Goal: Task Accomplishment & Management: Use online tool/utility

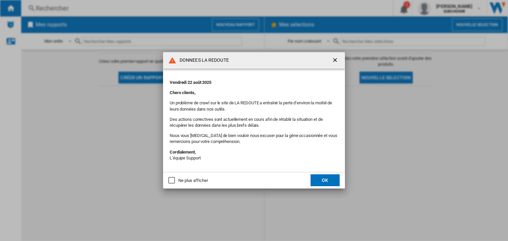
click at [329, 178] on button "OK" at bounding box center [324, 180] width 29 height 12
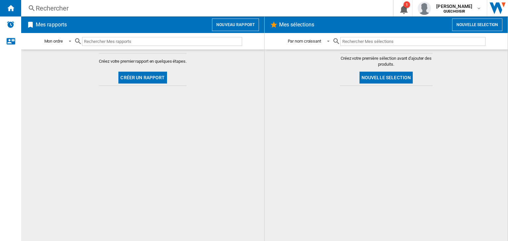
click at [137, 74] on button "Créer un rapport" at bounding box center [142, 78] width 48 height 12
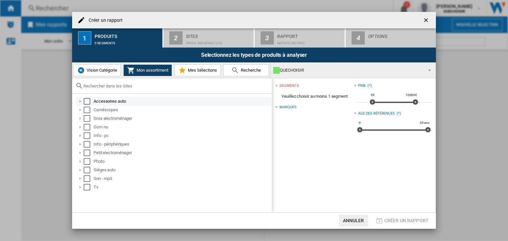
click at [82, 101] on div at bounding box center [80, 101] width 7 height 7
click at [81, 101] on div at bounding box center [80, 101] width 7 height 7
click at [80, 109] on div at bounding box center [80, 110] width 7 height 7
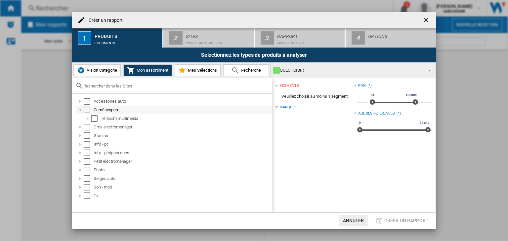
click at [80, 109] on div at bounding box center [80, 110] width 7 height 7
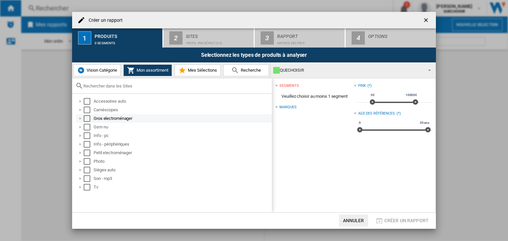
click at [78, 117] on div at bounding box center [80, 118] width 7 height 7
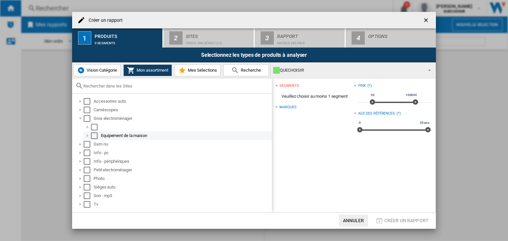
click at [89, 135] on div at bounding box center [87, 136] width 7 height 7
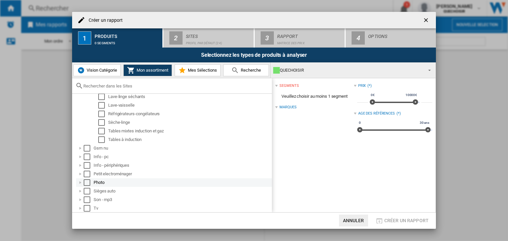
scroll to position [143, 0]
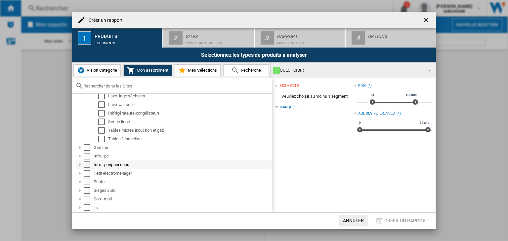
click at [81, 165] on div at bounding box center [80, 165] width 7 height 7
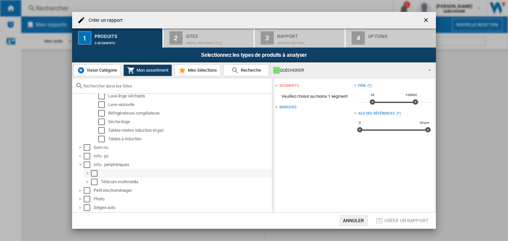
scroll to position [160, 0]
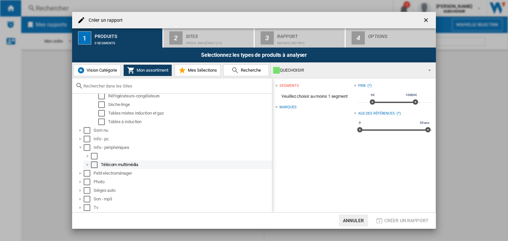
click at [88, 166] on div at bounding box center [87, 165] width 7 height 7
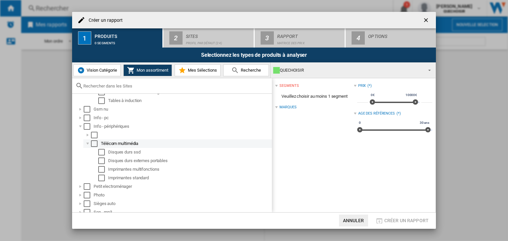
scroll to position [194, 0]
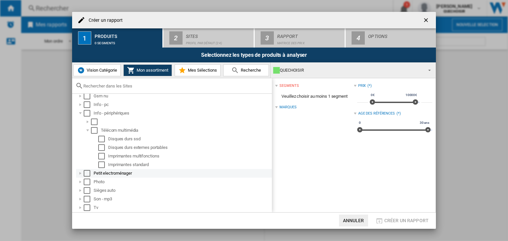
click at [81, 174] on div at bounding box center [80, 173] width 7 height 7
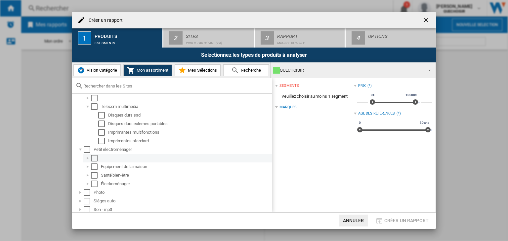
scroll to position [229, 0]
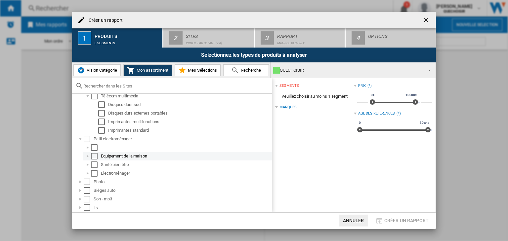
click at [86, 155] on div at bounding box center [87, 156] width 7 height 7
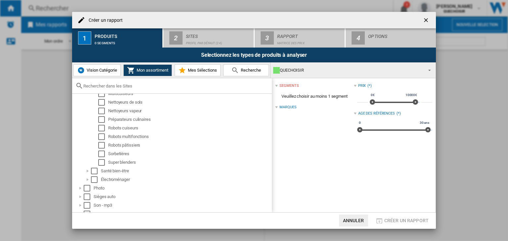
scroll to position [478, 0]
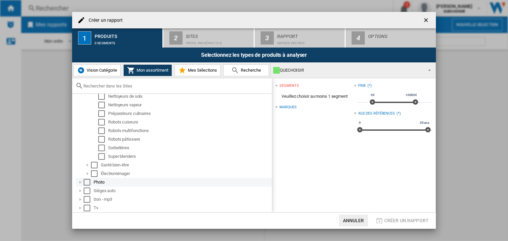
click at [80, 184] on div at bounding box center [80, 182] width 7 height 7
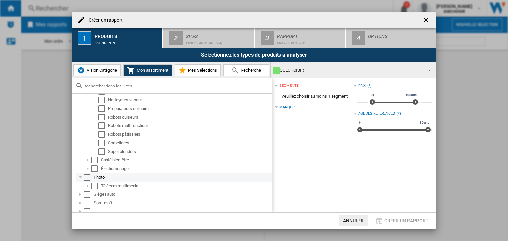
scroll to position [486, 0]
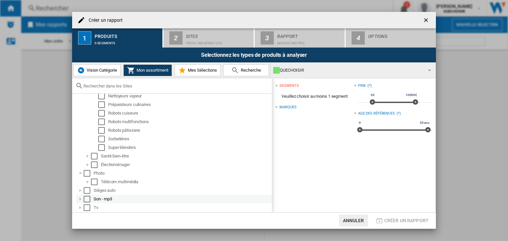
click at [80, 200] on div at bounding box center [80, 199] width 7 height 7
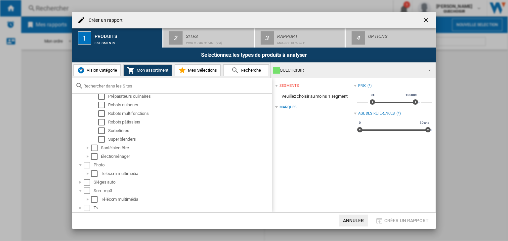
click at [424, 19] on ng-md-icon "getI18NText('BUTTONS.CLOSE_DIALOG')" at bounding box center [426, 21] width 8 height 8
